Goal: Obtain resource: Download file/media

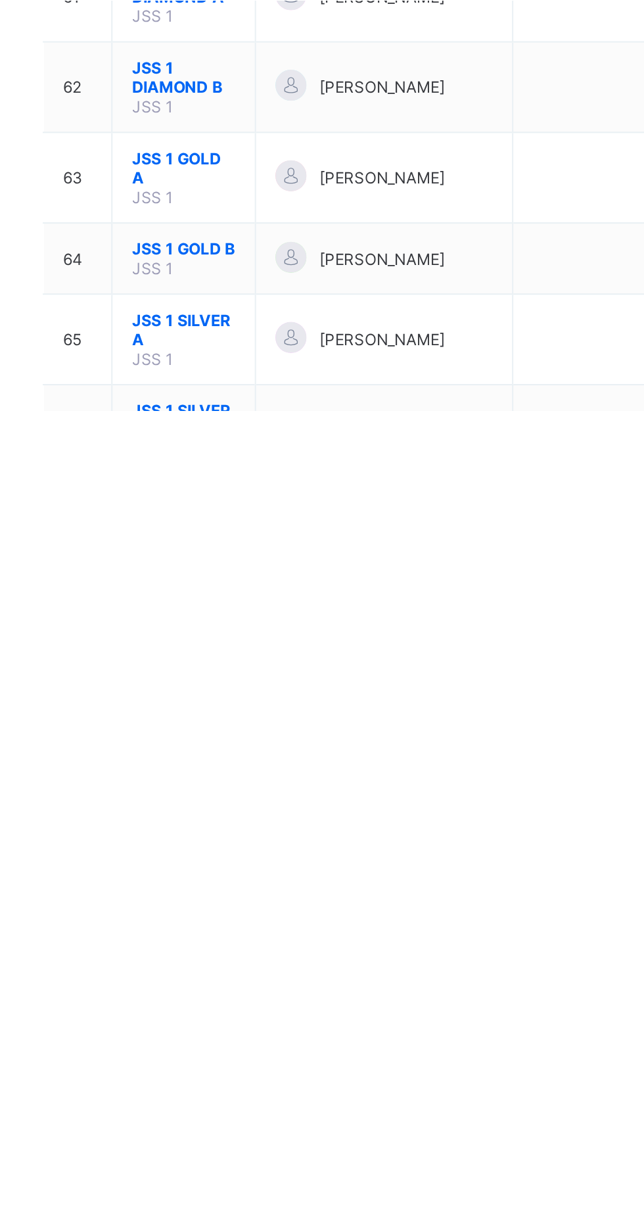
scroll to position [1886, 0]
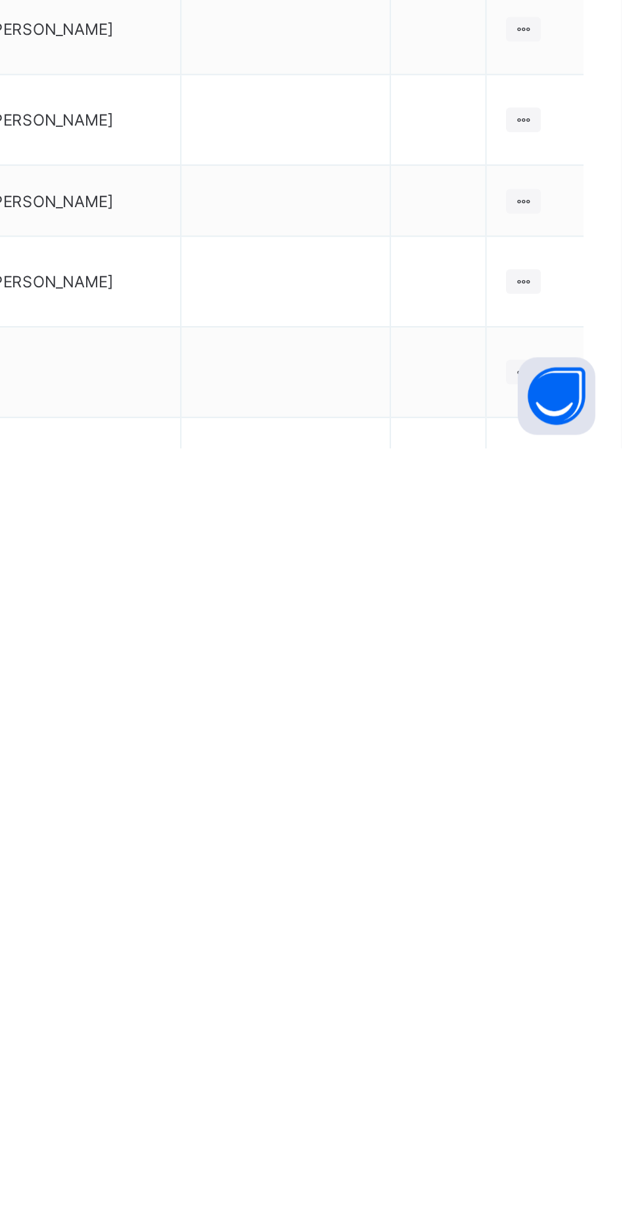
click at [0, 0] on ul "View Class Assign form Teacher" at bounding box center [0, 0] width 0 height 0
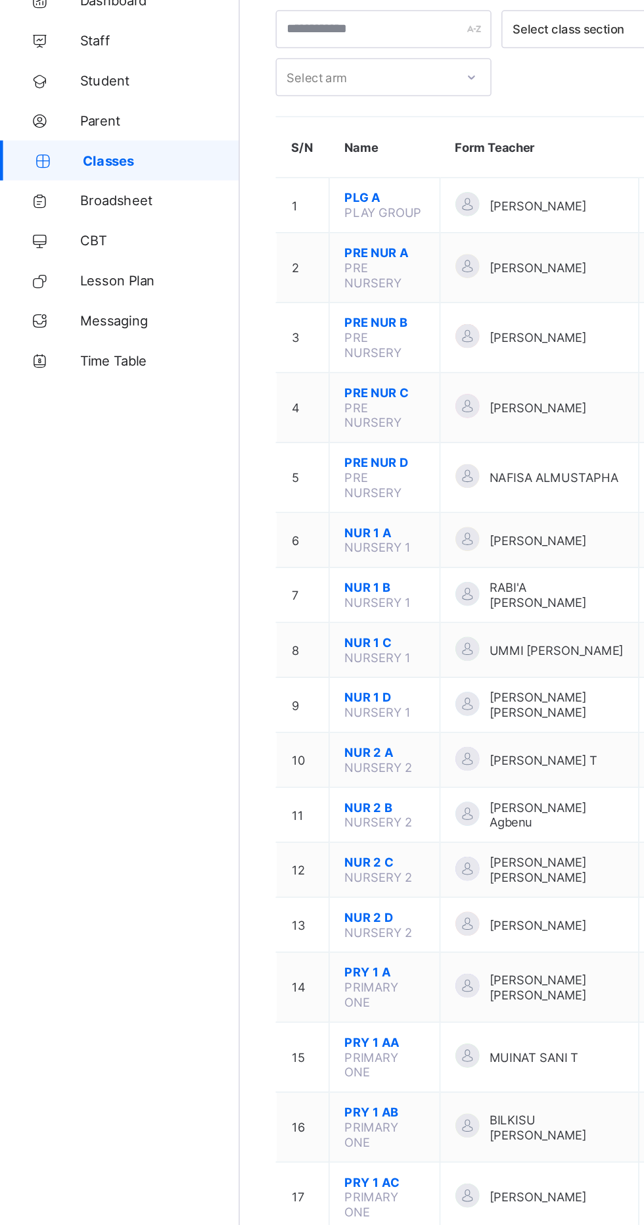
click at [114, 214] on span "Broadsheet" at bounding box center [105, 210] width 105 height 11
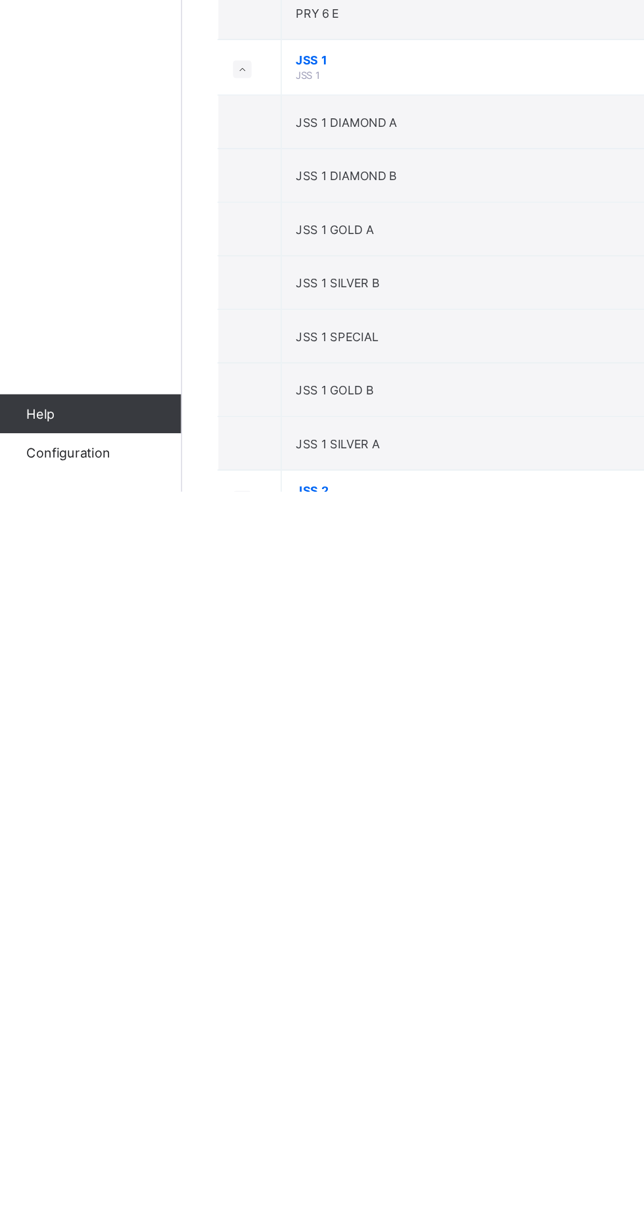
scroll to position [1808, 0]
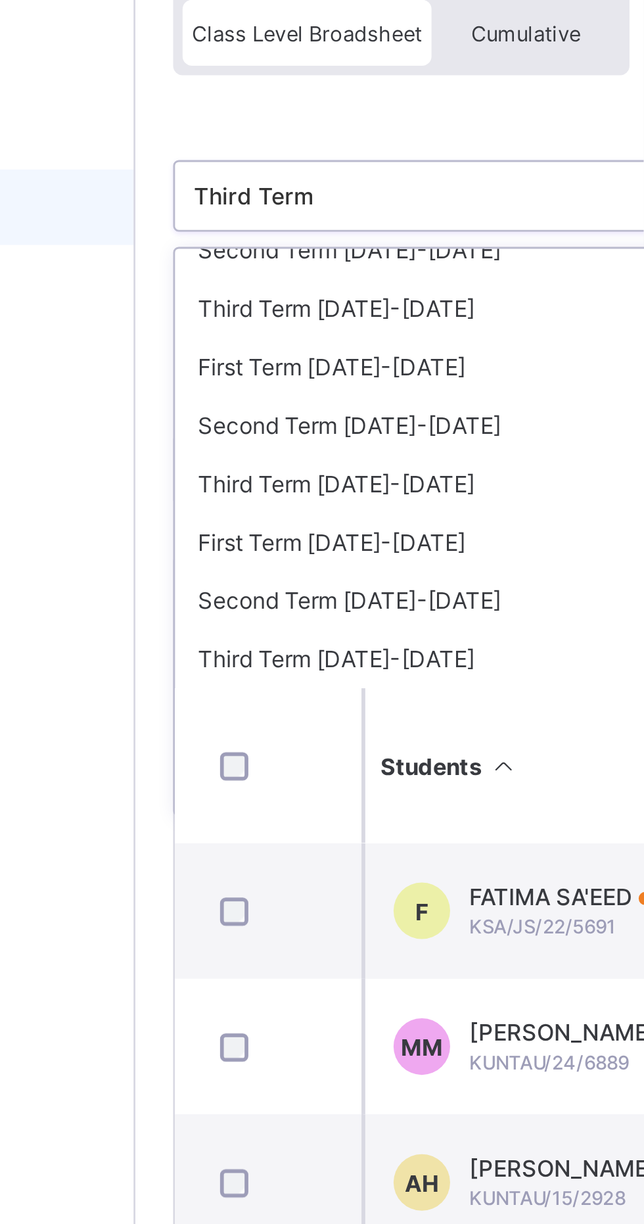
scroll to position [30, 0]
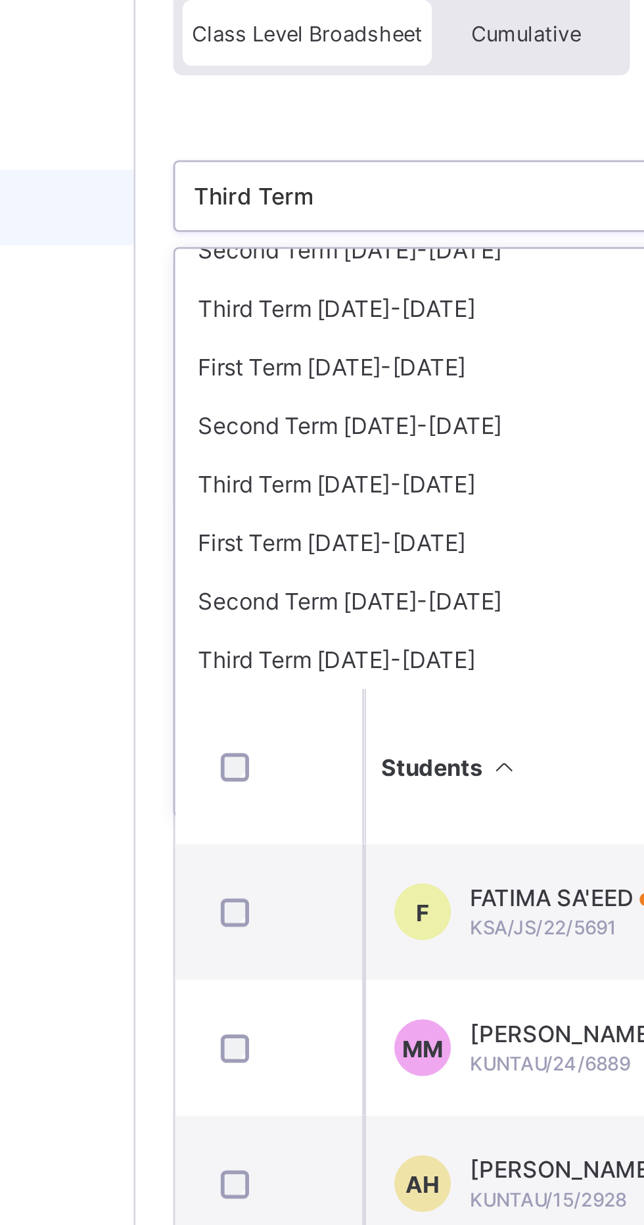
click at [262, 281] on div "Second Term [DATE]-[DATE]" at bounding box center [270, 286] width 196 height 20
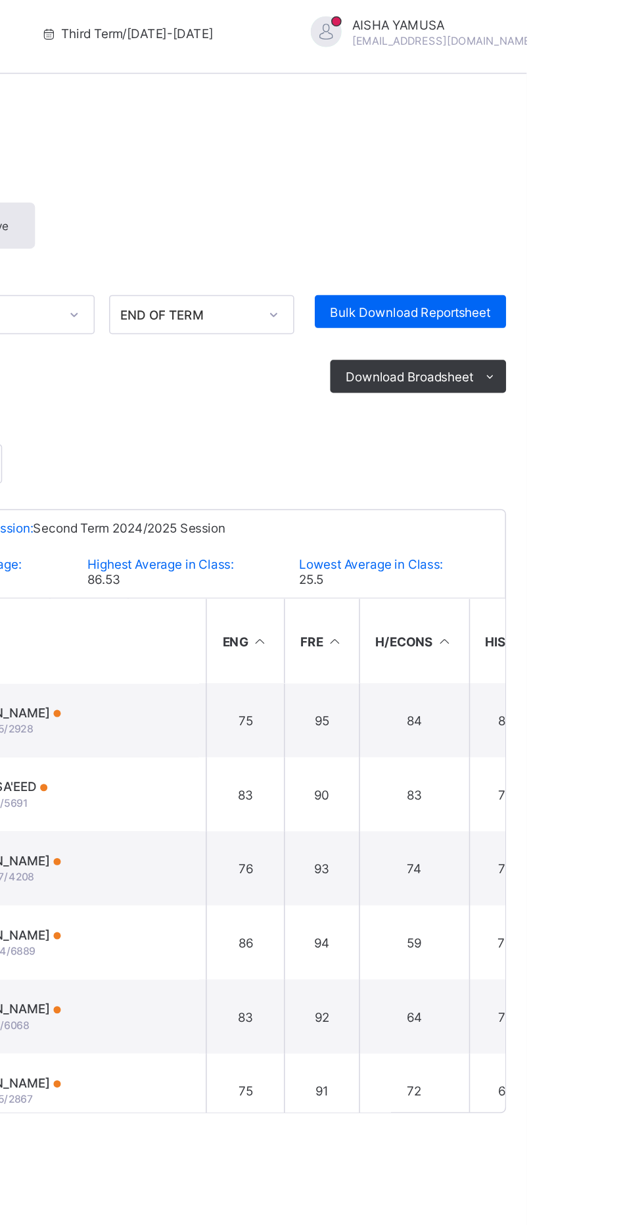
scroll to position [0, 419]
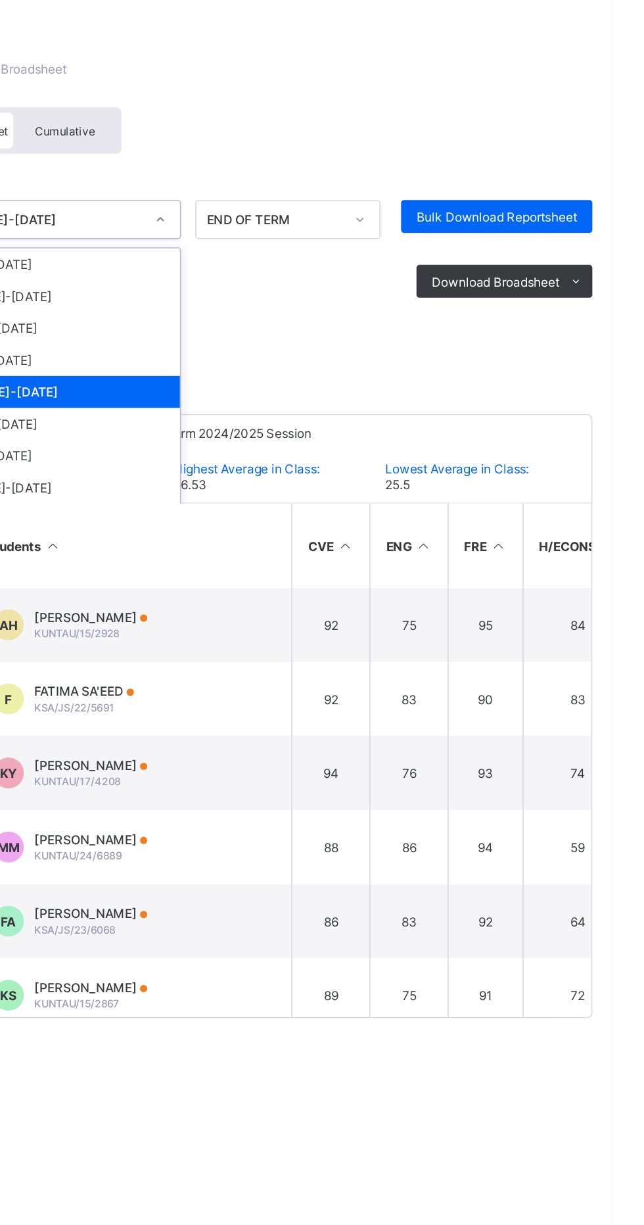
click at [510, 206] on div "Bulk Download Reportsheet" at bounding box center [570, 204] width 122 height 21
